Goal: Find specific page/section: Find specific page/section

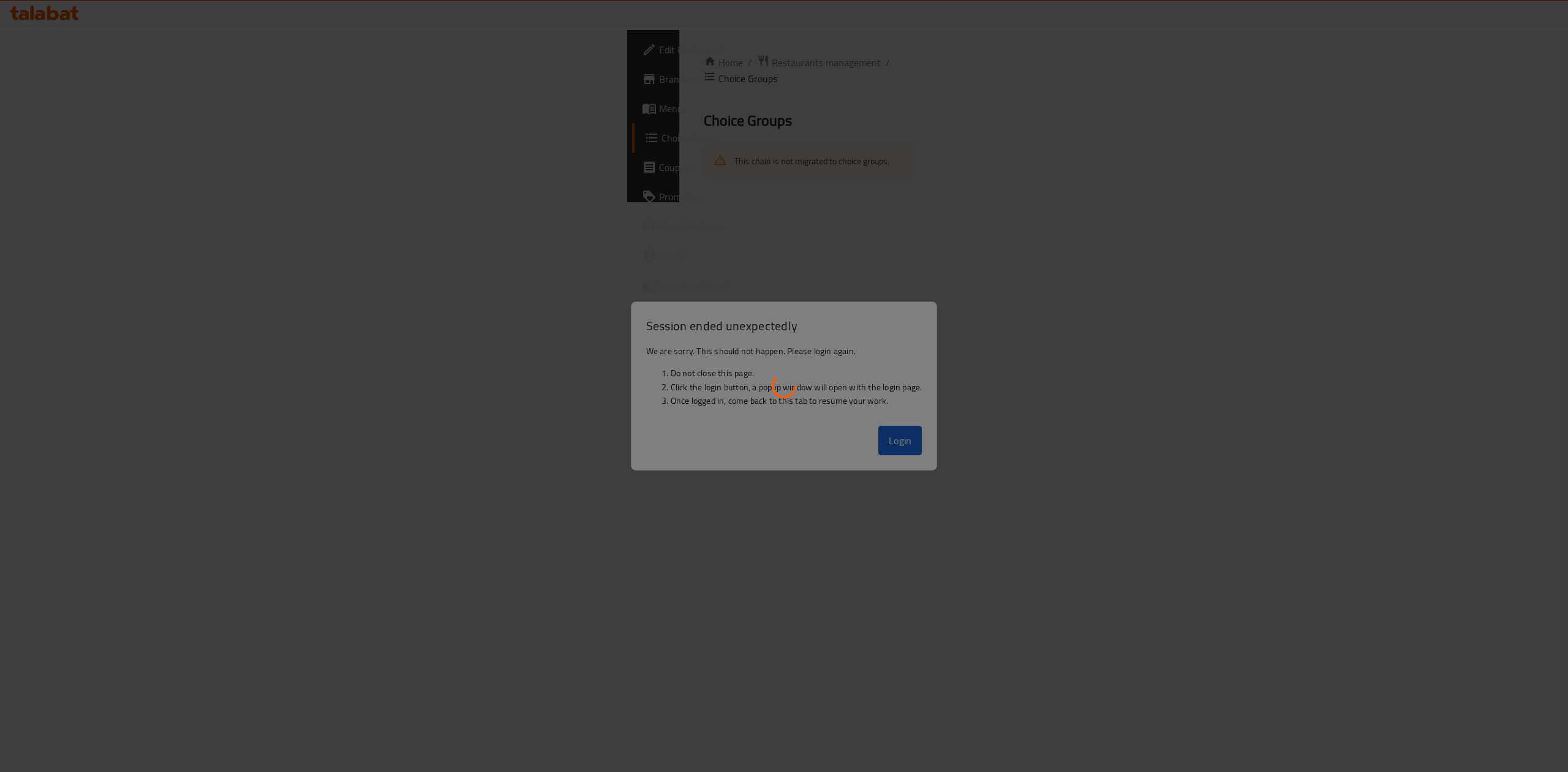
click at [911, 446] on div at bounding box center [784, 386] width 1568 height 772
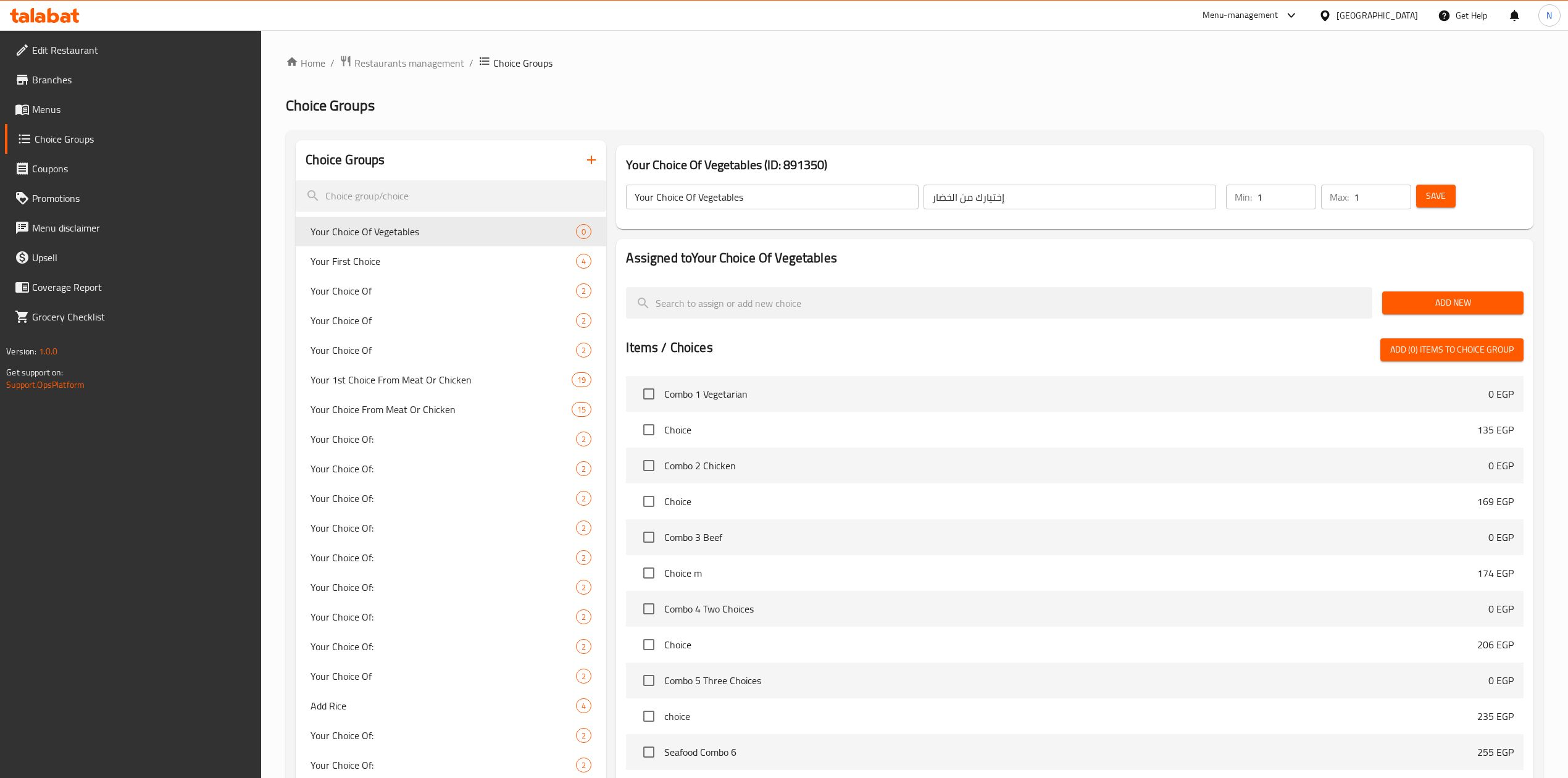
click at [1348, 30] on div "​ Menu-management Egypt Get Help N Edit Restaurant Branches Menus Choice Groups…" at bounding box center [784, 404] width 1568 height 748
click at [1299, 20] on icon at bounding box center [1292, 16] width 15 height 15
click at [1262, 198] on div "Restaurant-Management" at bounding box center [1232, 194] width 97 height 13
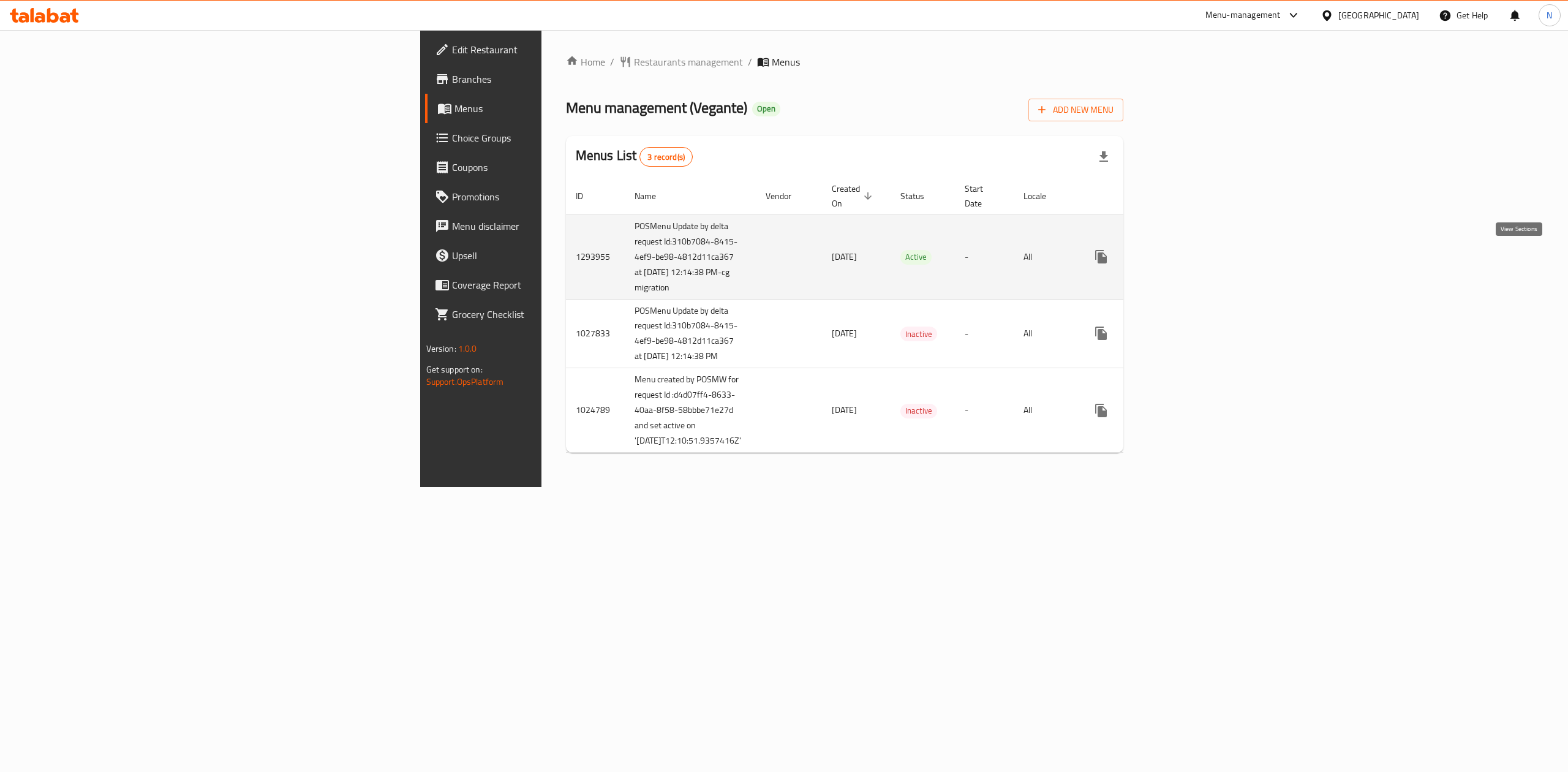
click at [1204, 268] on link "enhanced table" at bounding box center [1189, 256] width 29 height 29
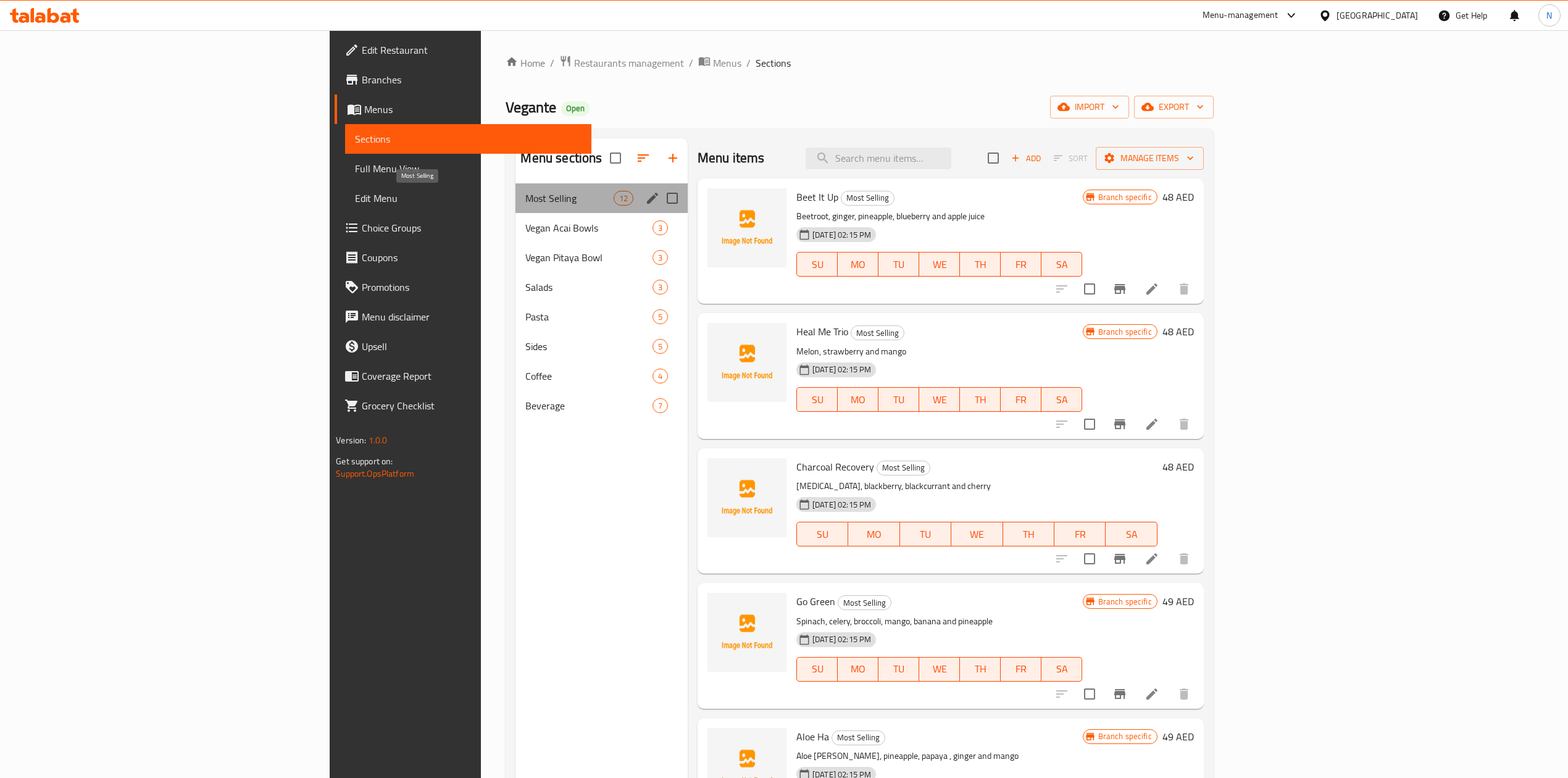
click at [525, 195] on span "Most Selling" at bounding box center [569, 199] width 88 height 15
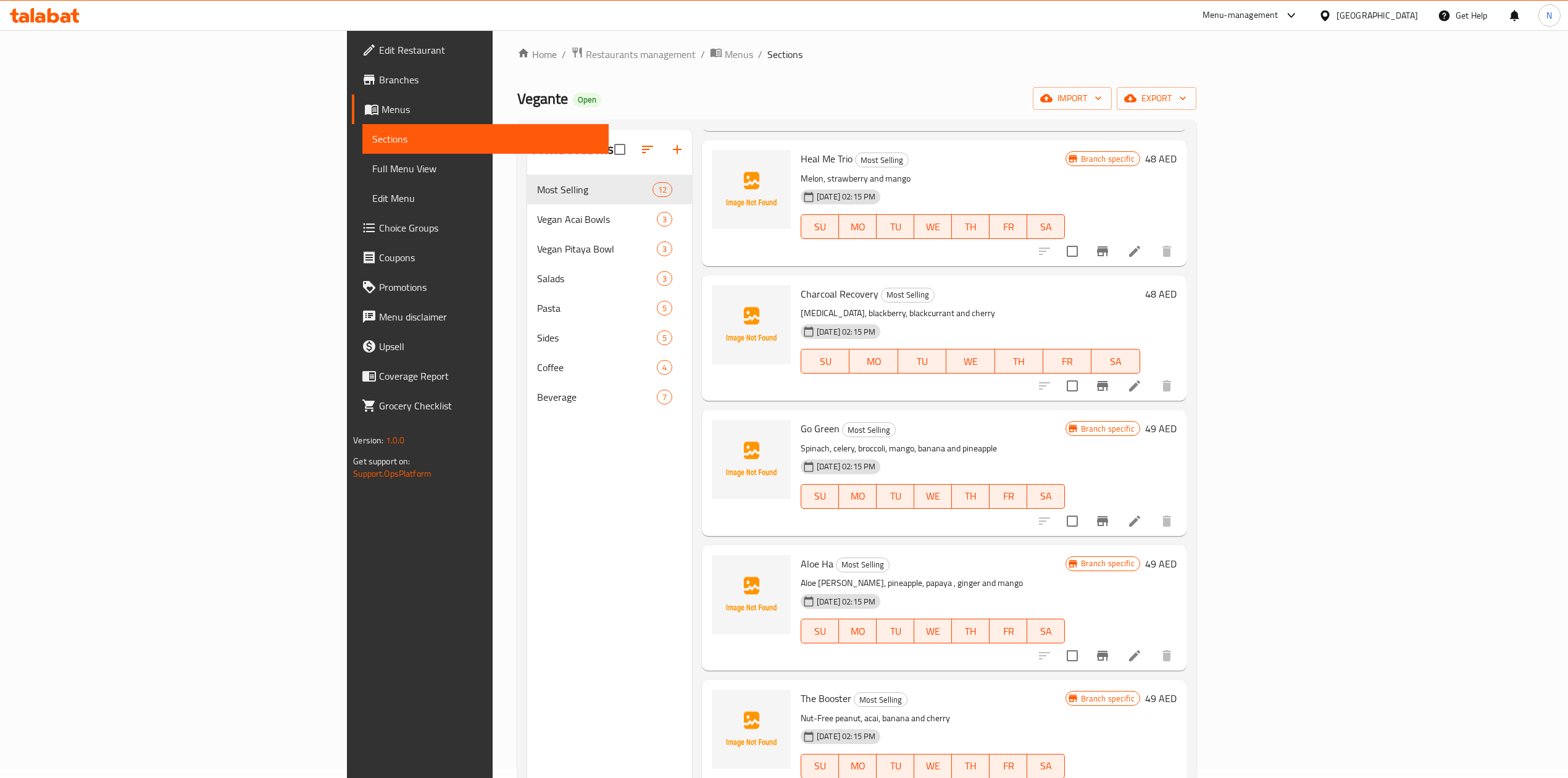
scroll to position [412, 0]
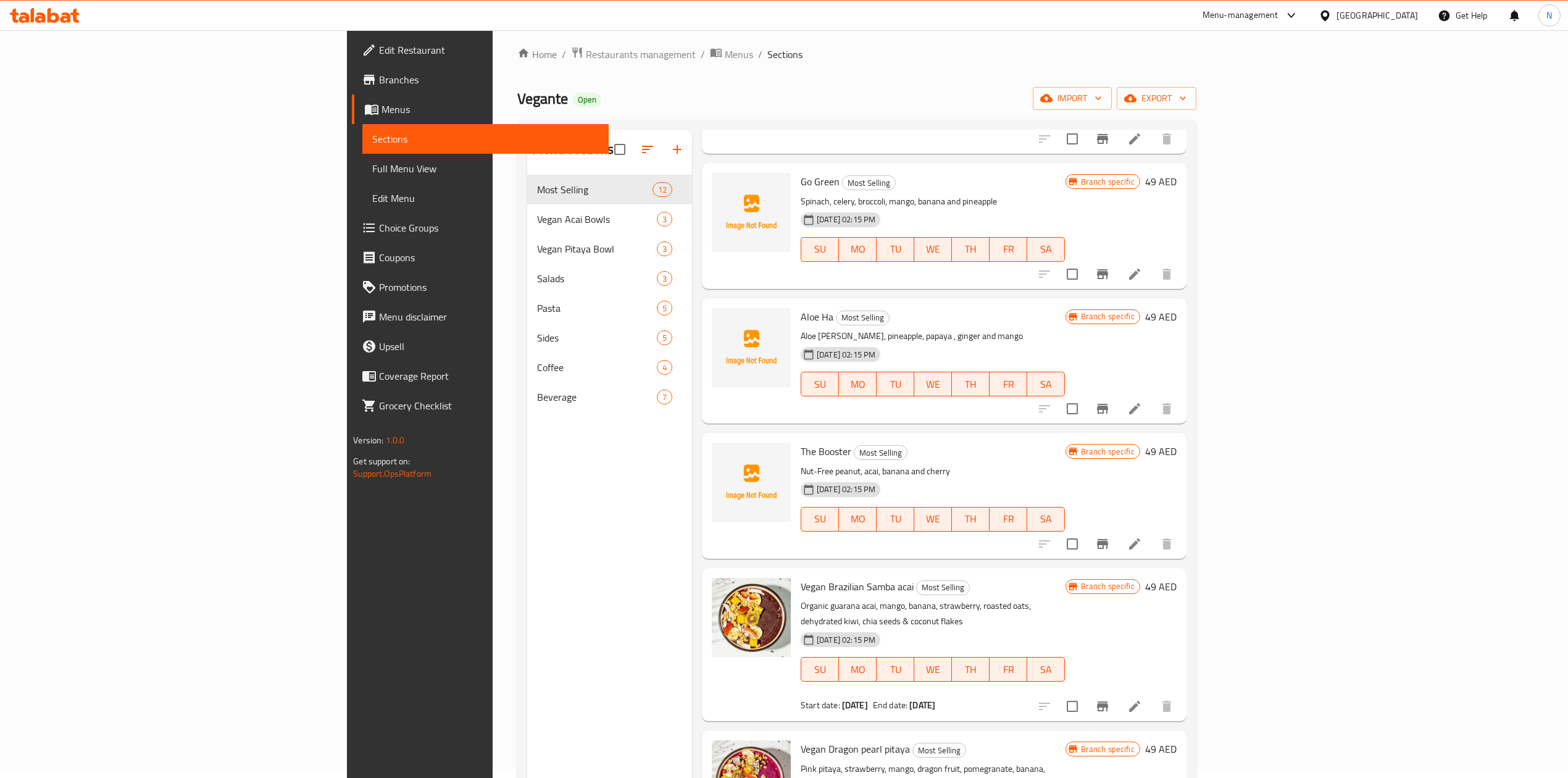
click at [528, 488] on div "Menu sections Most Selling 12 Vegan Acai Bowls 3 Vegan Pitaya Bowl 3 Salads 3 P…" at bounding box center [609, 518] width 164 height 778
click at [379, 73] on span "Branches" at bounding box center [488, 80] width 220 height 15
